Goal: Task Accomplishment & Management: Manage account settings

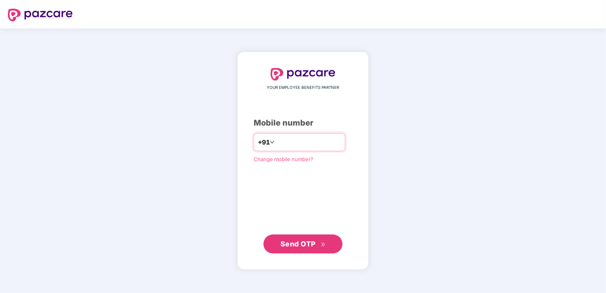
click at [282, 132] on div "YOUR EMPLOYEE BENEFITS PARTNER Mobile number +91 Change mobile number? Send OTP" at bounding box center [303, 161] width 99 height 186
click at [295, 145] on input "number" at bounding box center [308, 142] width 65 height 13
type input "**********"
click at [319, 239] on span "Send OTP" at bounding box center [302, 243] width 45 height 11
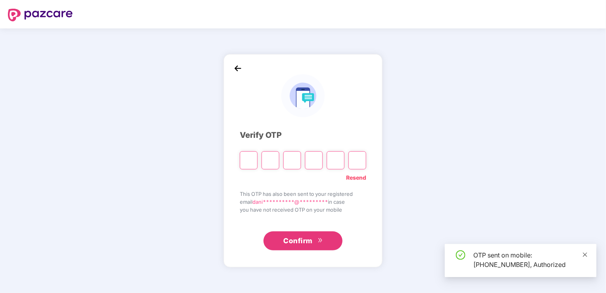
click at [586, 254] on icon "close" at bounding box center [585, 254] width 4 height 4
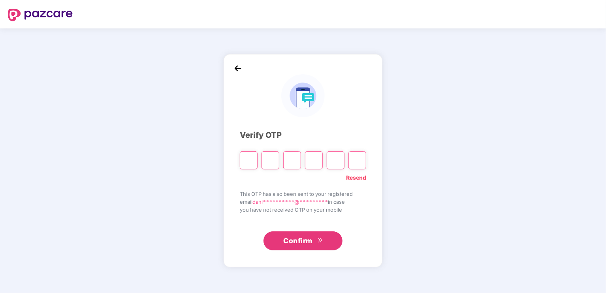
click at [243, 159] on input "Please enter verification code. Digit 1" at bounding box center [249, 160] width 18 height 18
type input "*"
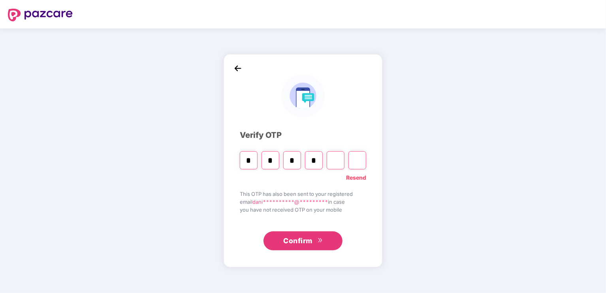
type input "*"
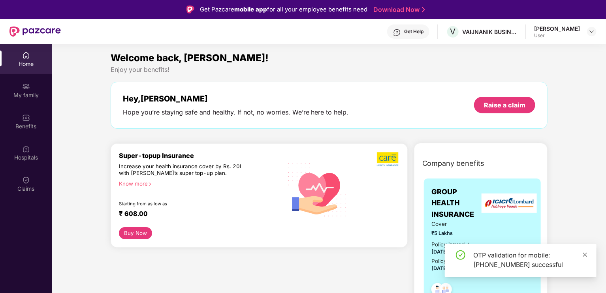
click at [585, 255] on icon "close" at bounding box center [585, 254] width 4 height 4
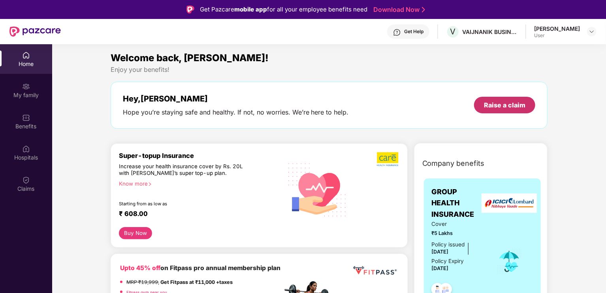
click at [510, 105] on div "Raise a claim" at bounding box center [504, 105] width 41 height 9
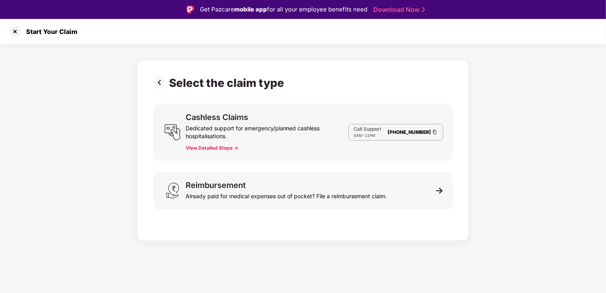
click at [226, 143] on div "Cashless Claims Dedicated support for emergency/planned cashless hospitalisatio…" at bounding box center [267, 132] width 163 height 38
click at [224, 146] on button "View Detailed Steps ->" at bounding box center [212, 148] width 53 height 6
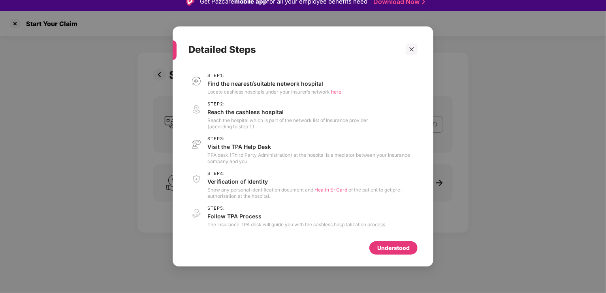
scroll to position [19, 0]
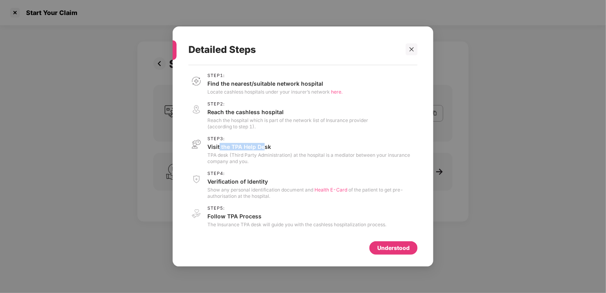
drag, startPoint x: 220, startPoint y: 145, endPoint x: 264, endPoint y: 145, distance: 44.2
click at [264, 145] on p "Visit the TPA Help Desk" at bounding box center [312, 147] width 210 height 8
click at [312, 140] on span "Step 3 :" at bounding box center [312, 138] width 210 height 5
click at [327, 190] on span "Health E-Card" at bounding box center [330, 190] width 33 height 6
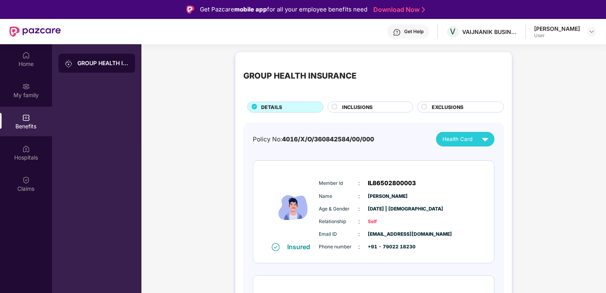
click at [468, 139] on span "Health Card" at bounding box center [457, 139] width 30 height 8
click at [530, 134] on div "GROUP HEALTH INSURANCE DETAILS INCLUSIONS EXCLUSIONS Policy No: 4016/X/O/360842…" at bounding box center [373, 295] width 465 height 494
drag, startPoint x: 252, startPoint y: 140, endPoint x: 380, endPoint y: 143, distance: 127.6
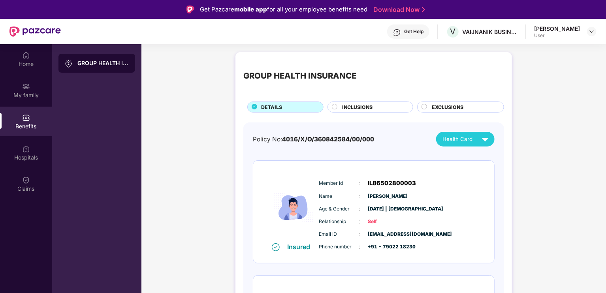
click at [38, 64] on div "Home" at bounding box center [26, 64] width 52 height 8
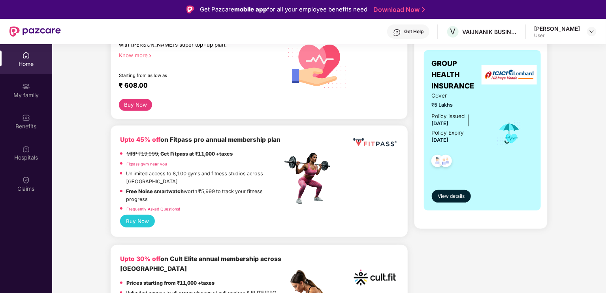
scroll to position [158, 0]
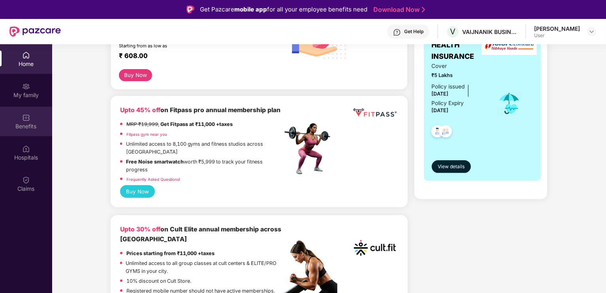
click at [30, 122] on div "Benefits" at bounding box center [26, 126] width 52 height 8
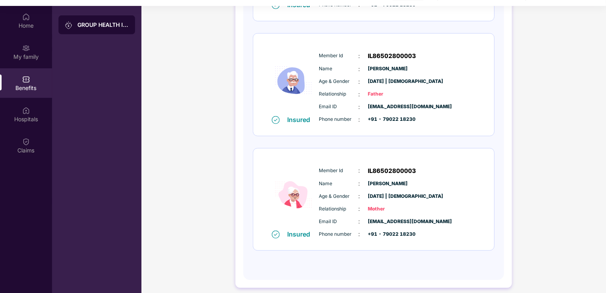
scroll to position [44, 0]
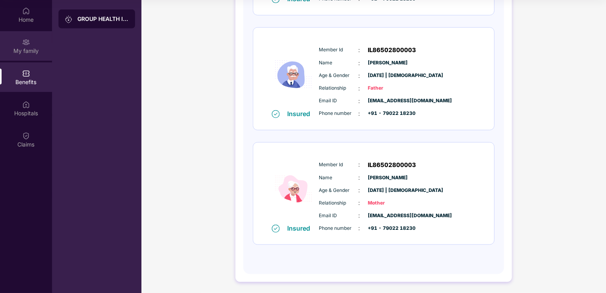
click at [13, 43] on div "My family" at bounding box center [26, 46] width 52 height 30
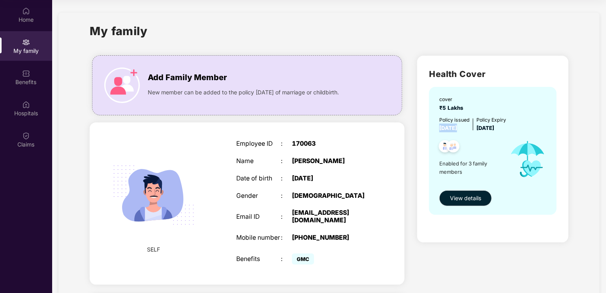
drag, startPoint x: 438, startPoint y: 128, endPoint x: 475, endPoint y: 128, distance: 36.3
click at [475, 128] on div "cover ₹5 Lakhs Policy issued 18 Sept 2024 Policy Expiry 17 Sept 2025 Enabled fo…" at bounding box center [493, 151] width 128 height 128
click at [477, 134] on div "Enabled for 3 family members" at bounding box center [470, 159] width 63 height 54
drag, startPoint x: 440, startPoint y: 129, endPoint x: 475, endPoint y: 131, distance: 35.2
click at [475, 131] on div "Policy issued 18 Sept 2024 Policy Expiry 17 Sept 2025" at bounding box center [493, 124] width 109 height 16
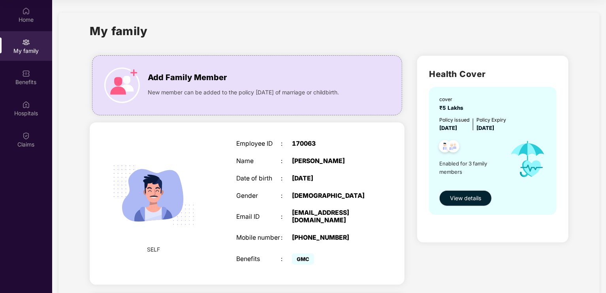
click at [496, 136] on div "Enabled for 3 family members" at bounding box center [470, 159] width 63 height 54
drag, startPoint x: 482, startPoint y: 129, endPoint x: 519, endPoint y: 131, distance: 36.8
click at [519, 131] on div "Policy issued 18 Sept 2024 Policy Expiry 17 Sept 2025" at bounding box center [493, 124] width 109 height 16
click at [542, 123] on div "Policy issued 18 Sept 2024 Policy Expiry 17 Sept 2025" at bounding box center [493, 124] width 109 height 16
click at [453, 47] on div "My family" at bounding box center [329, 35] width 479 height 27
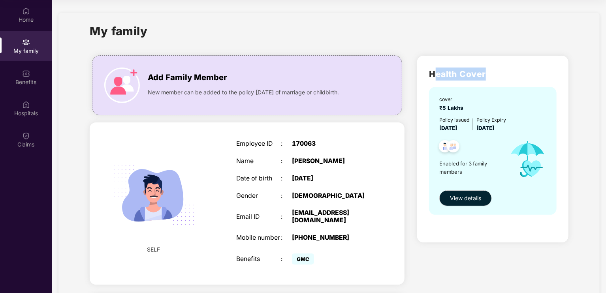
drag, startPoint x: 442, startPoint y: 73, endPoint x: 498, endPoint y: 75, distance: 56.1
click at [498, 75] on h2 "Health Cover" at bounding box center [493, 74] width 128 height 13
click at [520, 75] on h2 "Health Cover" at bounding box center [493, 74] width 128 height 13
drag, startPoint x: 451, startPoint y: 120, endPoint x: 515, endPoint y: 119, distance: 64.4
click at [515, 119] on div "Policy issued 18 Sept 2024 Policy Expiry 17 Sept 2025" at bounding box center [493, 124] width 109 height 16
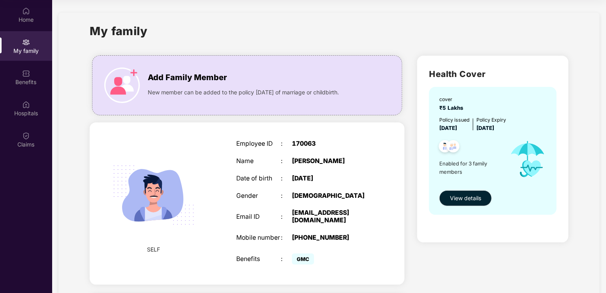
click at [529, 106] on div "cover ₹5 Lakhs" at bounding box center [493, 104] width 109 height 16
drag, startPoint x: 482, startPoint y: 128, endPoint x: 518, endPoint y: 129, distance: 36.0
click at [518, 129] on div "Policy issued 18 Sept 2024 Policy Expiry 17 Sept 2025" at bounding box center [493, 124] width 109 height 16
drag, startPoint x: 453, startPoint y: 135, endPoint x: 449, endPoint y: 131, distance: 5.6
click at [453, 134] on div "Enabled for 3 family members" at bounding box center [470, 159] width 63 height 54
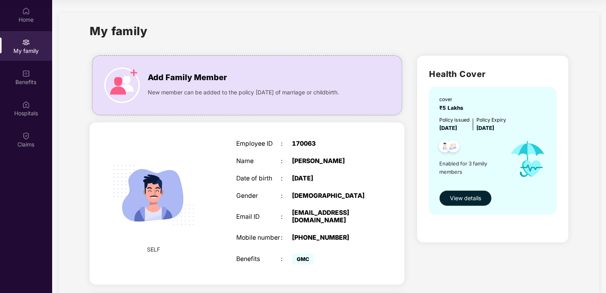
drag, startPoint x: 436, startPoint y: 128, endPoint x: 470, endPoint y: 125, distance: 34.9
click at [470, 125] on div "cover ₹5 Lakhs Policy issued 18 Sept 2024 Policy Expiry 17 Sept 2025 Enabled fo…" at bounding box center [493, 151] width 128 height 128
click at [480, 135] on div "Enabled for 3 family members" at bounding box center [470, 159] width 63 height 54
click at [27, 70] on img at bounding box center [26, 74] width 8 height 8
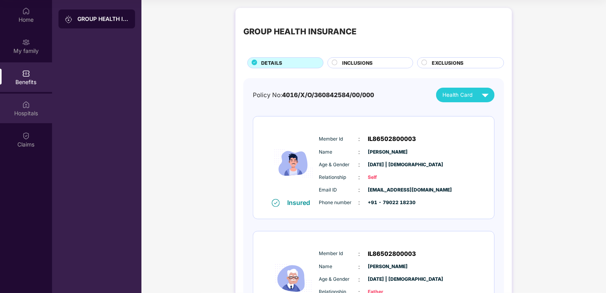
click at [28, 106] on img at bounding box center [26, 105] width 8 height 8
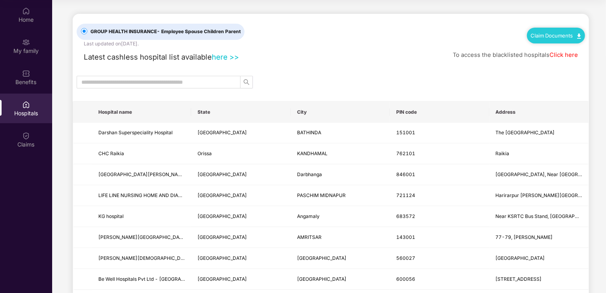
click at [165, 76] on span at bounding box center [159, 82] width 164 height 13
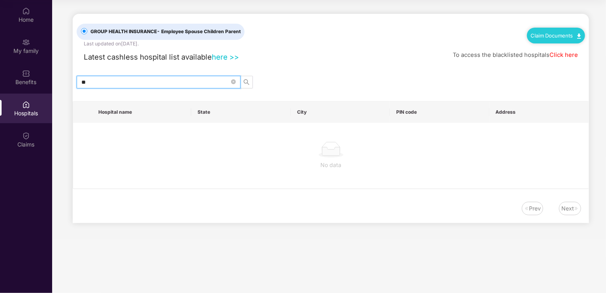
type input "*"
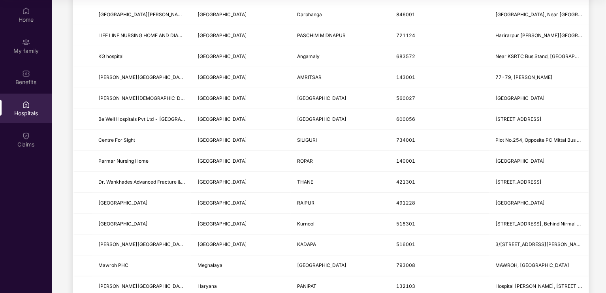
scroll to position [158, 0]
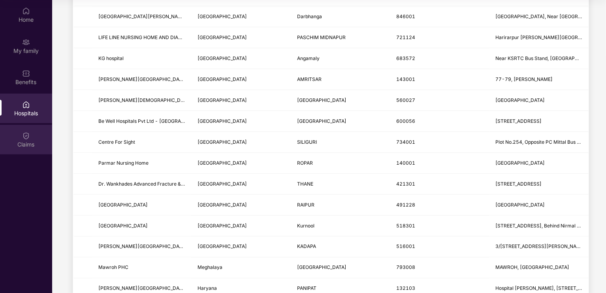
click at [28, 141] on div "Claims" at bounding box center [26, 145] width 52 height 8
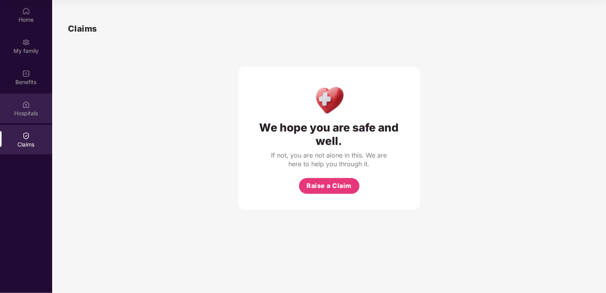
click at [34, 111] on div "Hospitals" at bounding box center [26, 113] width 52 height 8
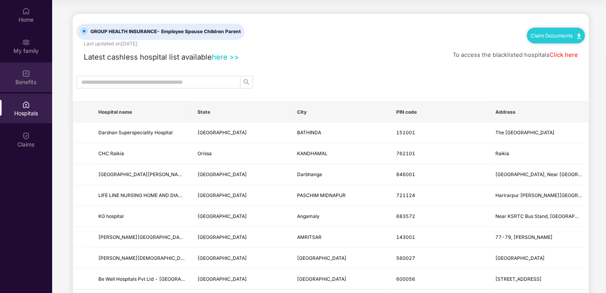
click at [22, 84] on div "Benefits" at bounding box center [26, 82] width 52 height 8
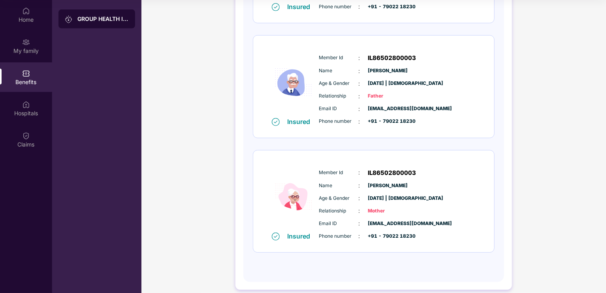
scroll to position [198, 0]
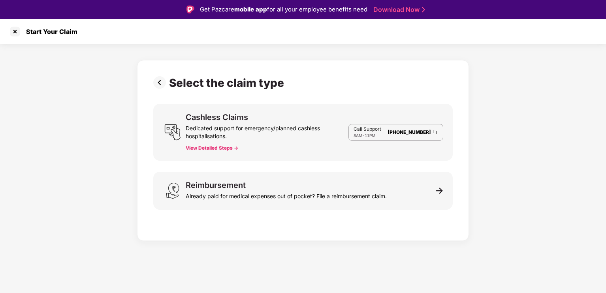
scroll to position [19, 0]
